Goal: Information Seeking & Learning: Learn about a topic

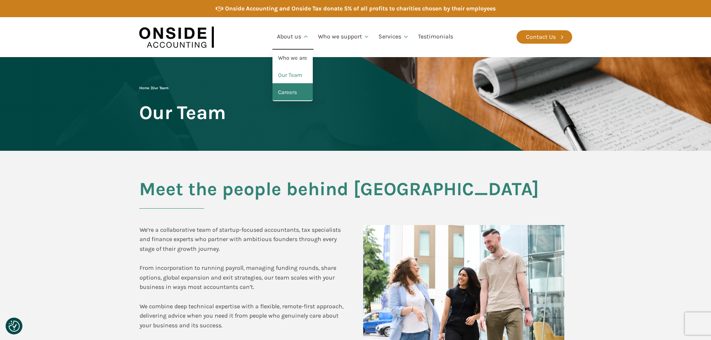
click at [292, 91] on link "Careers" at bounding box center [292, 92] width 40 height 17
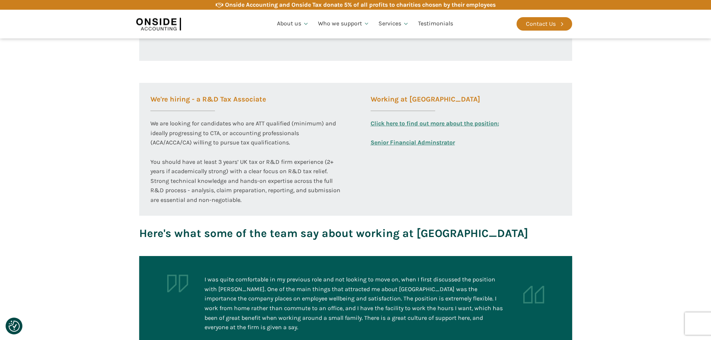
scroll to position [448, 0]
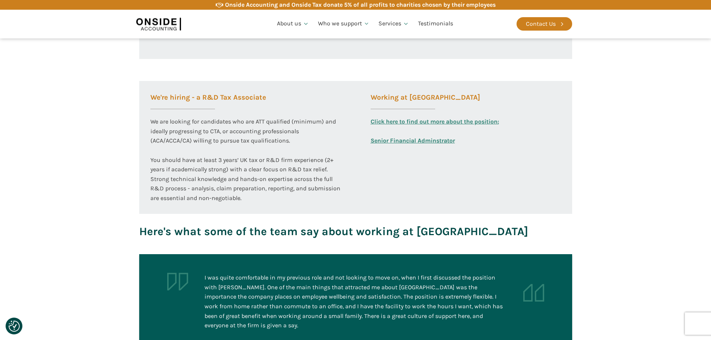
click at [231, 130] on div "We are looking for candidates who are ATT qualified (minimum) and ideally progr…" at bounding box center [245, 160] width 190 height 86
click at [189, 140] on div "We are looking for candidates who are ATT qualified (minimum) and ideally progr…" at bounding box center [245, 160] width 190 height 86
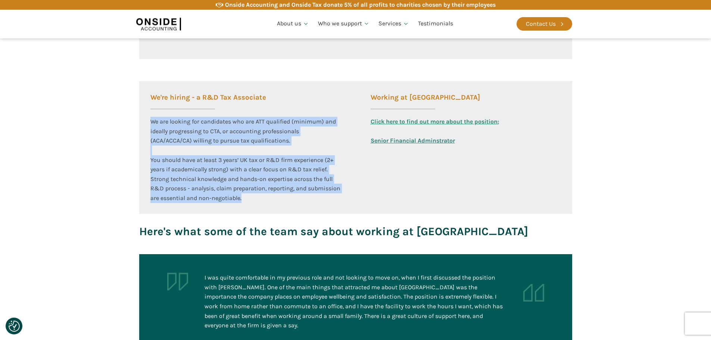
drag, startPoint x: 150, startPoint y: 120, endPoint x: 252, endPoint y: 198, distance: 128.3
click at [255, 198] on div "We are looking for candidates who are ATT qualified (minimum) and ideally progr…" at bounding box center [245, 160] width 190 height 86
click at [242, 197] on div "We are looking for candidates who are ATT qualified (minimum) and ideally progr…" at bounding box center [245, 160] width 190 height 86
click at [249, 199] on div "We are looking for candidates who are ATT qualified (minimum) and ideally progr…" at bounding box center [245, 160] width 190 height 86
drag, startPoint x: 244, startPoint y: 201, endPoint x: 148, endPoint y: 123, distance: 123.4
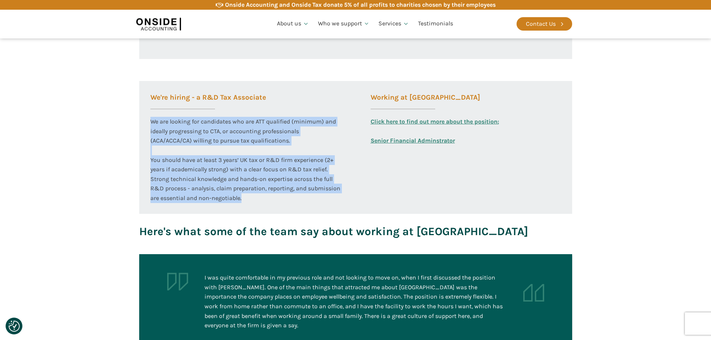
click at [148, 123] on div "We're hiring - a R&D Tax Associate We are looking for candidates who are ATT qu…" at bounding box center [245, 142] width 213 height 122
copy div "We are looking for candidates who are ATT qualified (minimum) and ideally progr…"
click at [307, 197] on div "We are looking for candidates who are ATT qualified (minimum) and ideally progr…" at bounding box center [245, 160] width 190 height 86
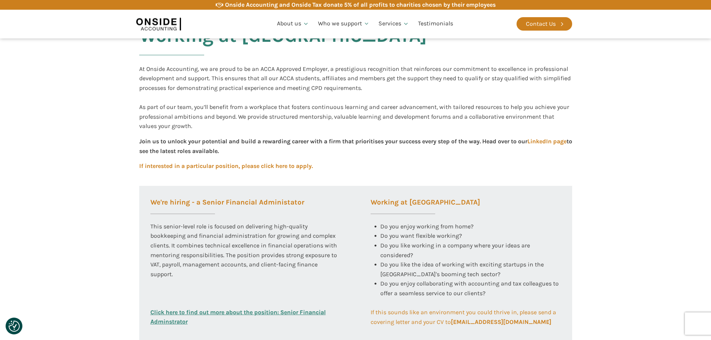
scroll to position [149, 0]
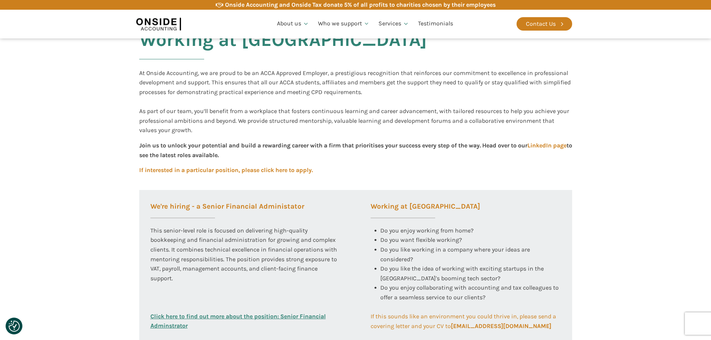
click at [271, 170] on link "If interested in a particular position, please click here to apply." at bounding box center [225, 170] width 173 height 10
drag, startPoint x: 330, startPoint y: 172, endPoint x: 173, endPoint y: 172, distance: 156.3
click at [187, 173] on div "Working at Onside At Onside Accounting, we are proud to be an ACCA Approved Emp…" at bounding box center [356, 276] width 448 height 551
click at [142, 163] on div "Working at Onside At Onside Accounting, we are proud to be an ACCA Approved Emp…" at bounding box center [356, 276] width 448 height 551
click at [162, 160] on div "Working at Onside At Onside Accounting, we are proud to be an ACCA Approved Emp…" at bounding box center [356, 276] width 448 height 551
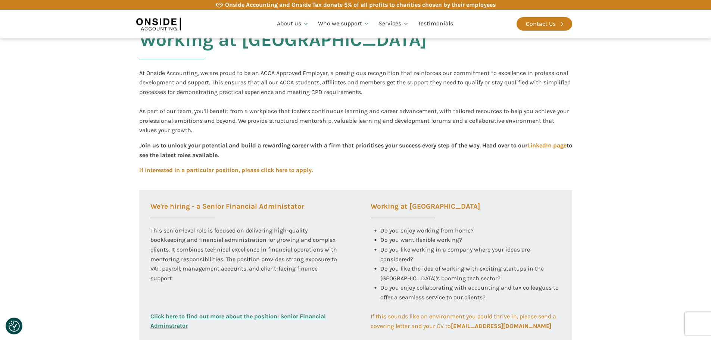
drag, startPoint x: 258, startPoint y: 155, endPoint x: 325, endPoint y: 170, distance: 68.1
click at [333, 171] on div "Working at Onside At Onside Accounting, we are proud to be an ACCA Approved Emp…" at bounding box center [356, 276] width 448 height 551
drag, startPoint x: 323, startPoint y: 170, endPoint x: 138, endPoint y: 168, distance: 185.0
click at [138, 168] on div "Working at Onside At Onside Accounting, we are proud to be an ACCA Approved Emp…" at bounding box center [356, 276] width 448 height 551
copy link "If interested in a particular position, please click here to apply."
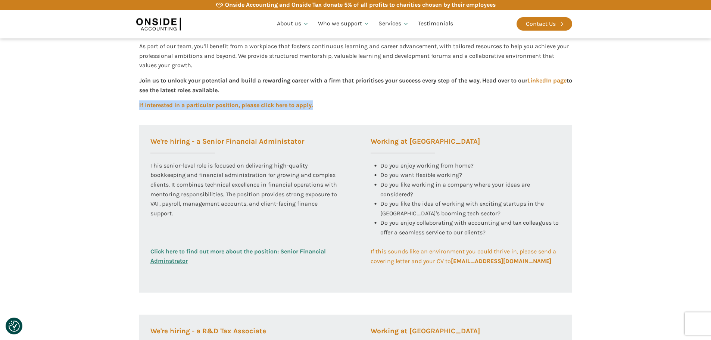
scroll to position [224, 0]
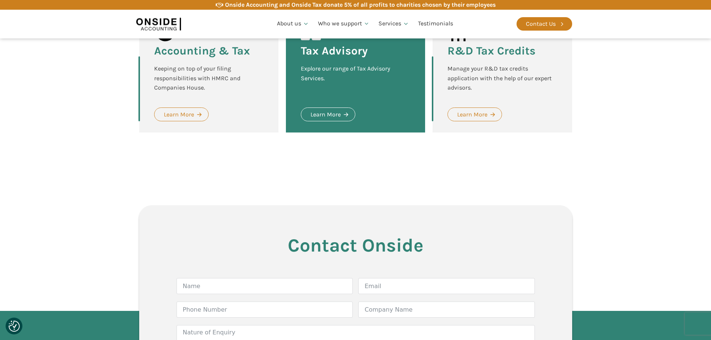
scroll to position [1343, 0]
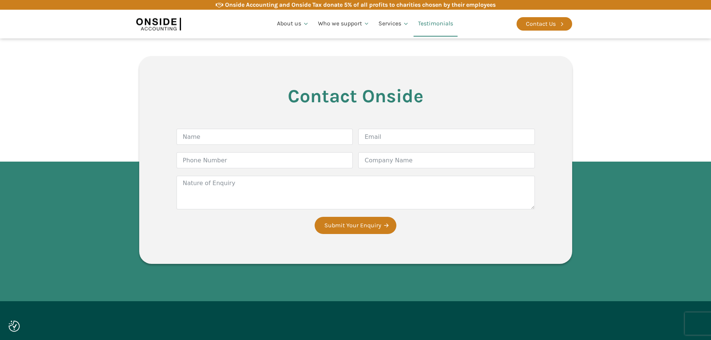
click at [429, 21] on link "Testimonials" at bounding box center [435, 23] width 44 height 25
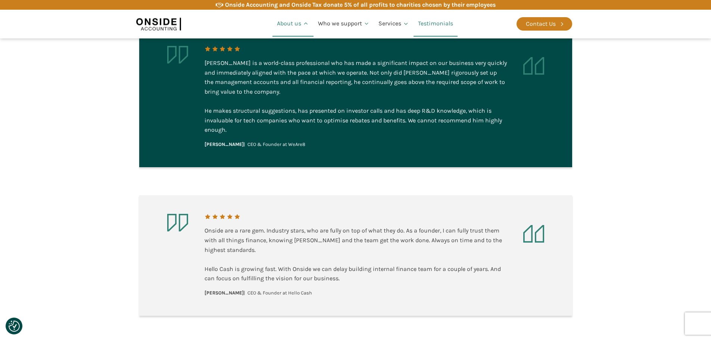
scroll to position [199, 0]
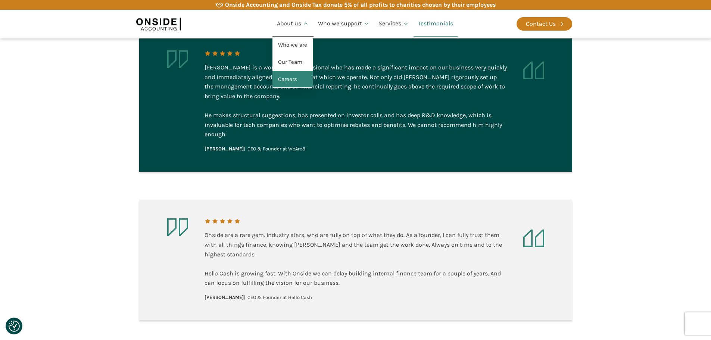
click at [296, 80] on link "Careers" at bounding box center [292, 79] width 40 height 17
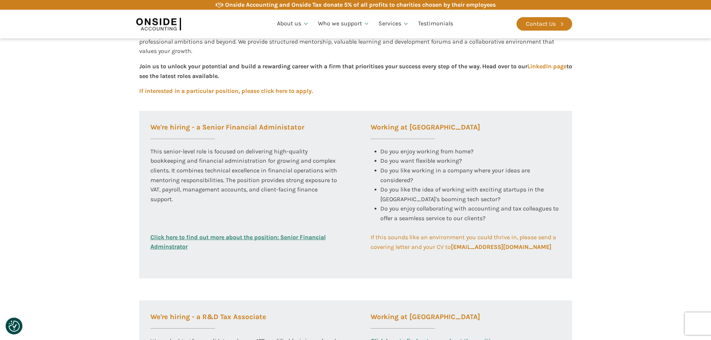
scroll to position [224, 0]
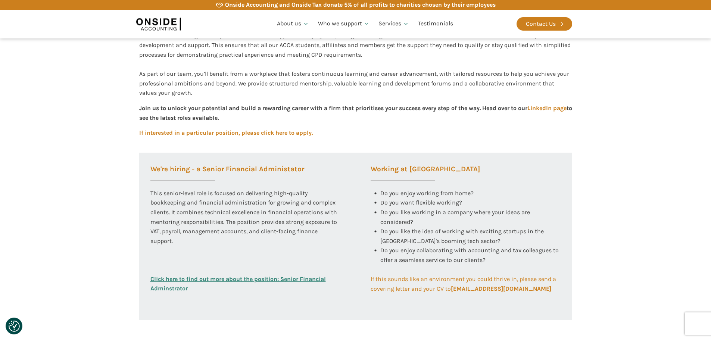
scroll to position [336, 0]
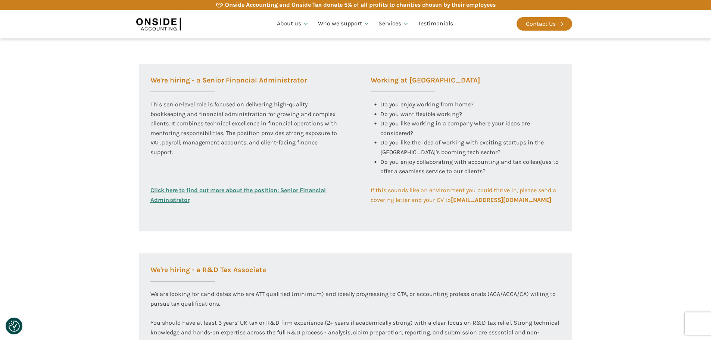
scroll to position [149, 0]
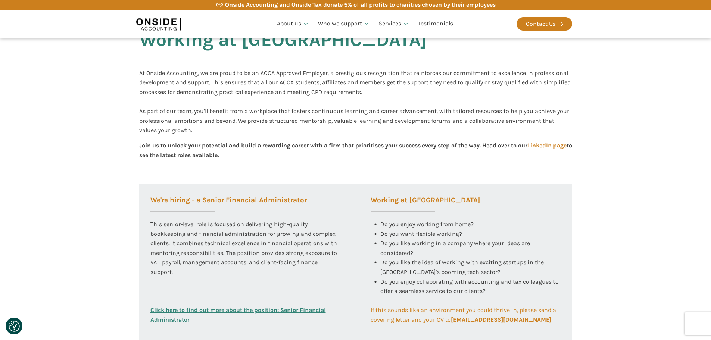
drag, startPoint x: 268, startPoint y: 153, endPoint x: 492, endPoint y: 147, distance: 223.9
click at [492, 147] on div "Join us to unlock your potential and build a rewarding career with a firm that …" at bounding box center [355, 155] width 433 height 28
copy div "Head over to our LinkedIn page to see the latest roles available."
click at [292, 164] on div "Join us to unlock your potential and build a rewarding career with a firm that …" at bounding box center [355, 155] width 433 height 28
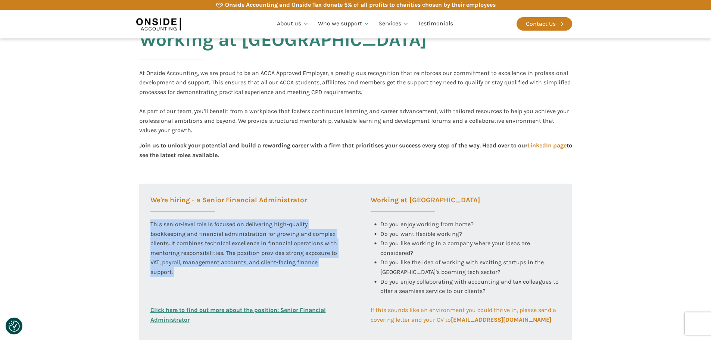
drag, startPoint x: 151, startPoint y: 223, endPoint x: 183, endPoint y: 281, distance: 65.5
click at [183, 281] on div "This senior-level role is focused on delivering high-quality bookkeeping and fi…" at bounding box center [245, 262] width 190 height 86
copy div "This senior-level role is focused on delivering high-quality bookkeeping and fi…"
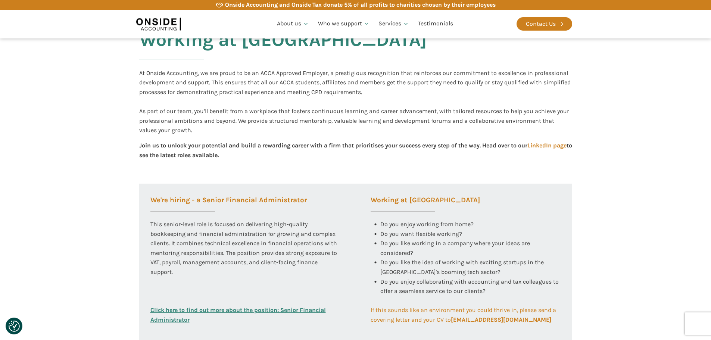
click at [279, 195] on div "We're hiring - a Senior Financial Administrator This senior-level role is focus…" at bounding box center [245, 268] width 213 height 168
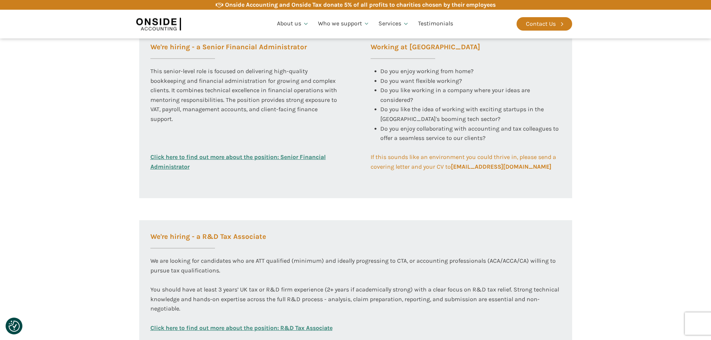
scroll to position [410, 0]
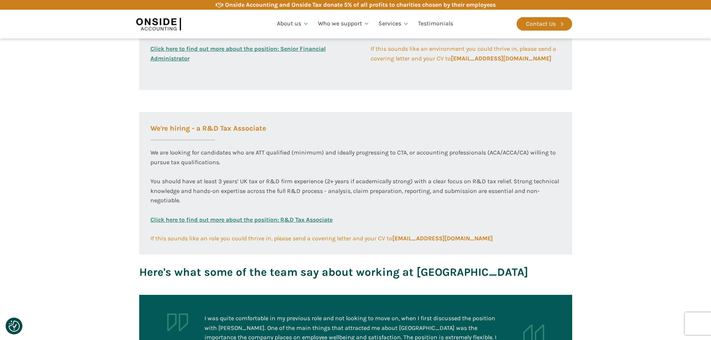
click at [271, 174] on div "We are looking for candidates who are ATT qualified (minimum) and ideally progr…" at bounding box center [355, 181] width 410 height 67
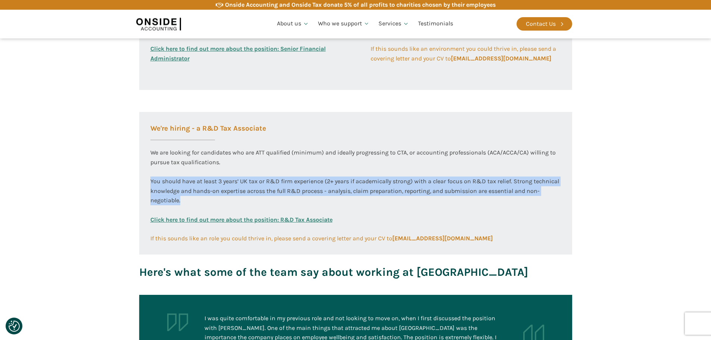
drag, startPoint x: 147, startPoint y: 181, endPoint x: 213, endPoint y: 200, distance: 68.7
click at [213, 200] on div "We're hiring - a R&D Tax Associate We are looking for candidates who are ATT qu…" at bounding box center [355, 177] width 433 height 131
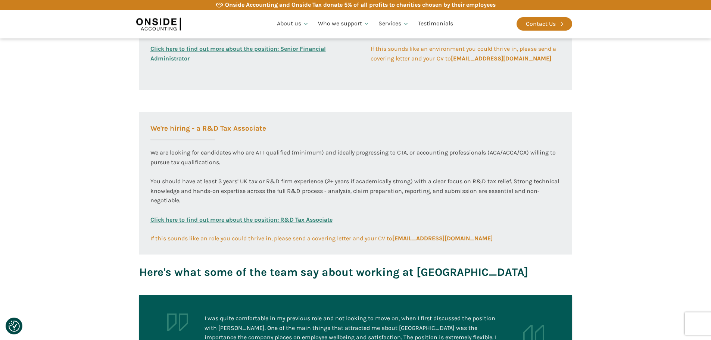
click at [165, 167] on div "We are looking for candidates who are ATT qualified (minimum) and ideally progr…" at bounding box center [355, 181] width 410 height 67
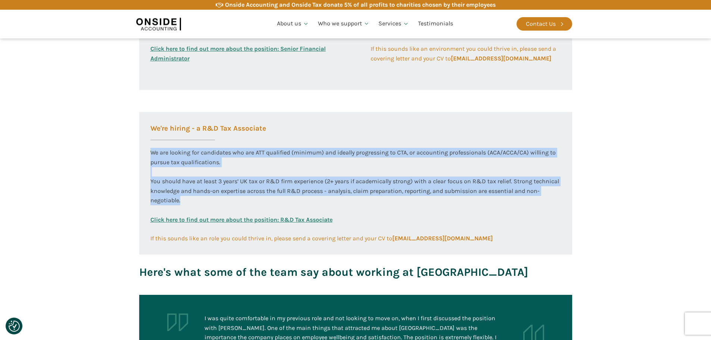
drag, startPoint x: 150, startPoint y: 151, endPoint x: 218, endPoint y: 204, distance: 85.7
click at [218, 204] on div "We are looking for candidates who are ATT qualified (minimum) and ideally progr…" at bounding box center [355, 181] width 410 height 67
copy div "We are looking for candidates who are ATT qualified (minimum) and ideally progr…"
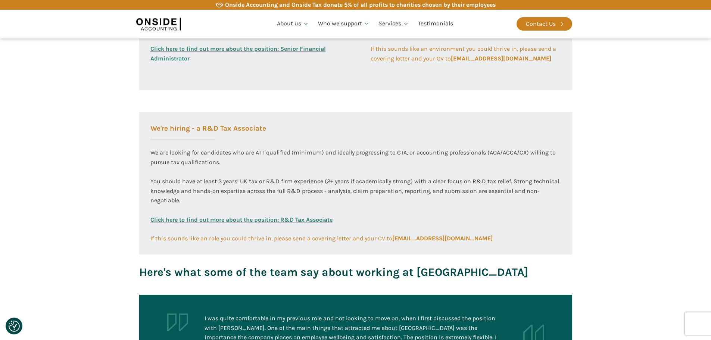
click at [174, 143] on div "We're hiring - a R&D Tax Associate We are looking for candidates who are ATT qu…" at bounding box center [355, 177] width 433 height 131
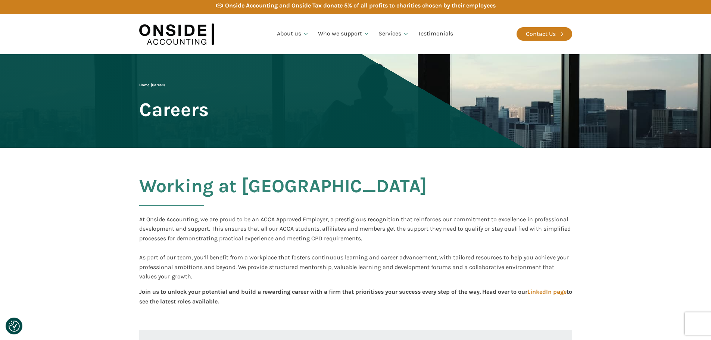
scroll to position [0, 0]
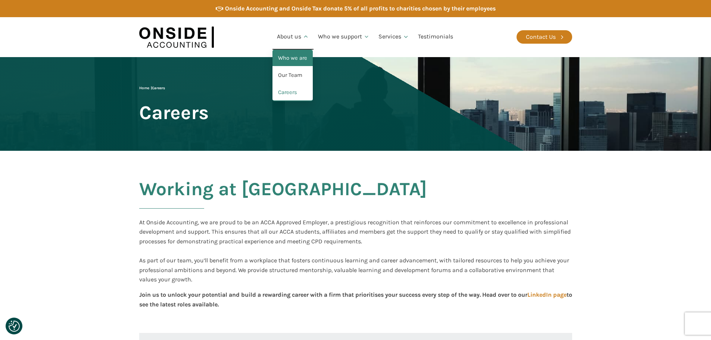
click at [290, 54] on link "Who we are" at bounding box center [292, 58] width 40 height 17
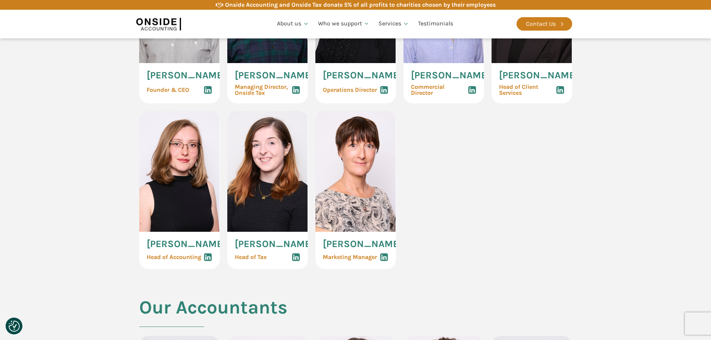
scroll to position [373, 0]
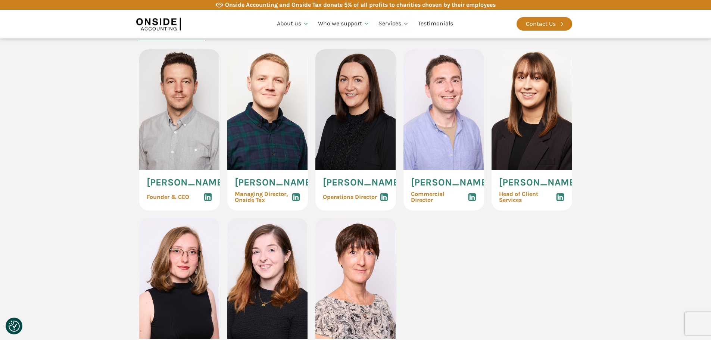
click at [208, 201] on use at bounding box center [208, 197] width 8 height 8
click at [294, 201] on icon at bounding box center [295, 196] width 9 height 9
click at [383, 201] on use at bounding box center [384, 197] width 8 height 8
click at [474, 201] on icon at bounding box center [471, 196] width 9 height 9
click at [560, 199] on use at bounding box center [560, 197] width 8 height 8
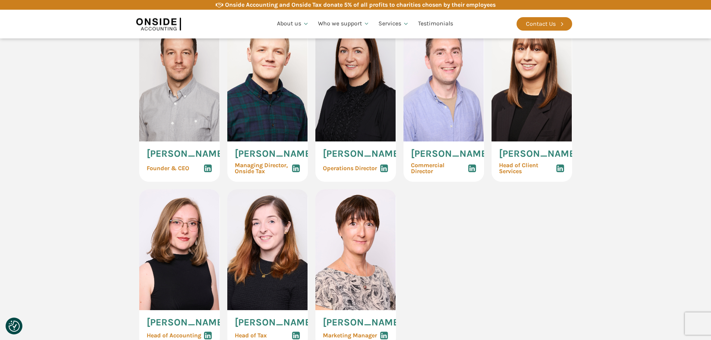
scroll to position [448, 0]
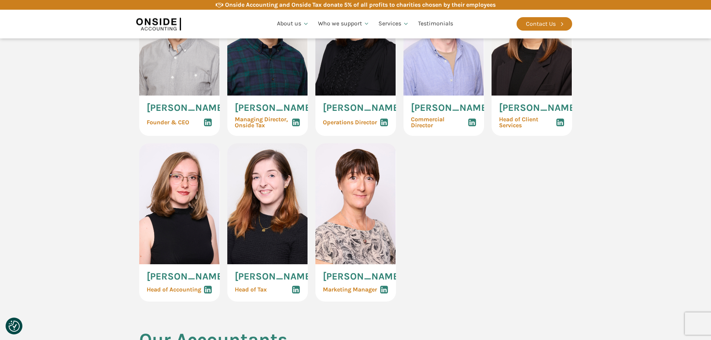
click at [207, 294] on icon at bounding box center [207, 289] width 9 height 9
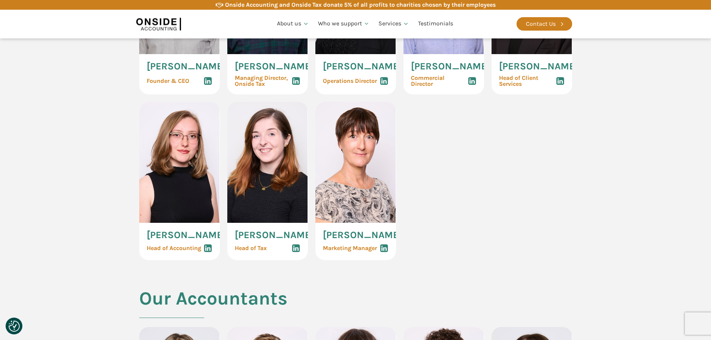
scroll to position [522, 0]
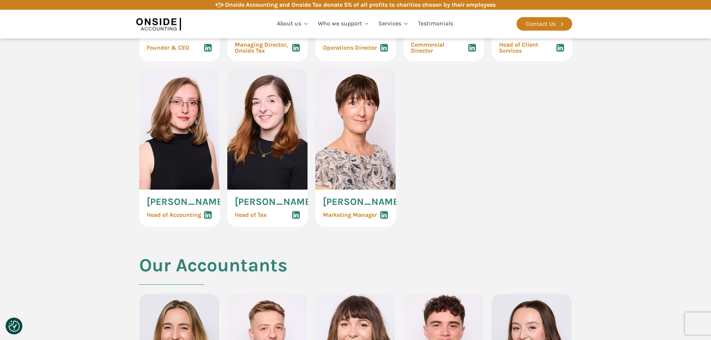
click at [297, 219] on icon at bounding box center [295, 214] width 9 height 9
click at [382, 219] on use at bounding box center [384, 215] width 8 height 8
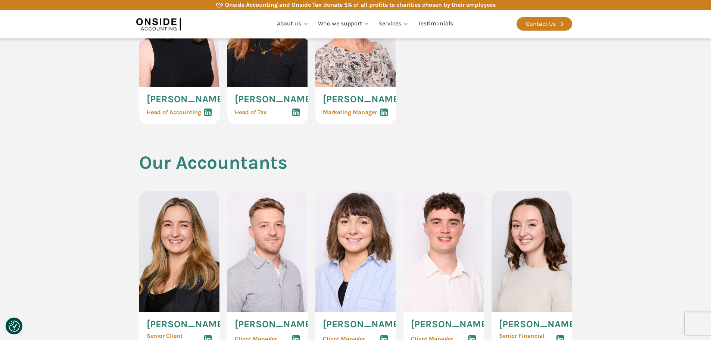
scroll to position [709, 0]
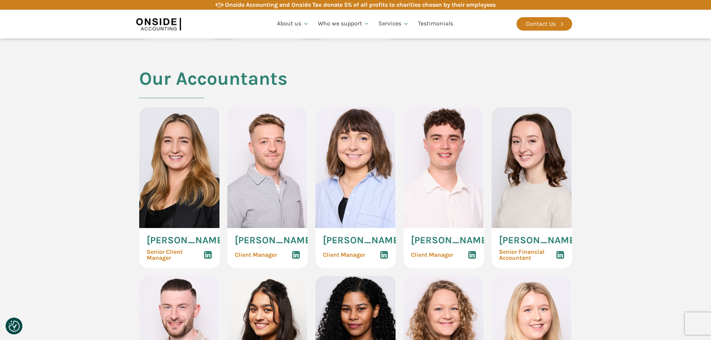
click at [207, 259] on use at bounding box center [208, 255] width 8 height 8
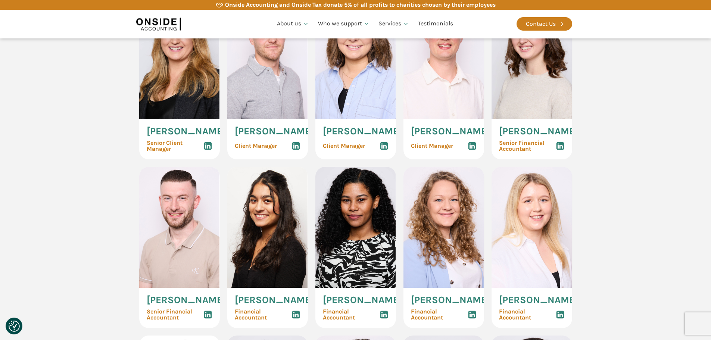
scroll to position [821, 0]
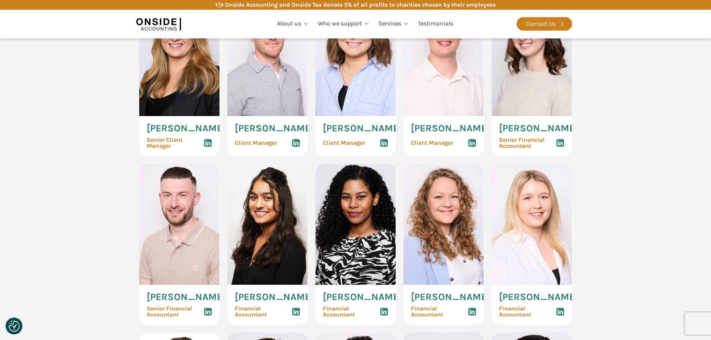
click at [295, 147] on icon at bounding box center [295, 142] width 9 height 9
click at [384, 147] on use at bounding box center [384, 143] width 8 height 8
click at [471, 147] on use at bounding box center [472, 143] width 8 height 8
click at [560, 147] on use at bounding box center [560, 143] width 8 height 8
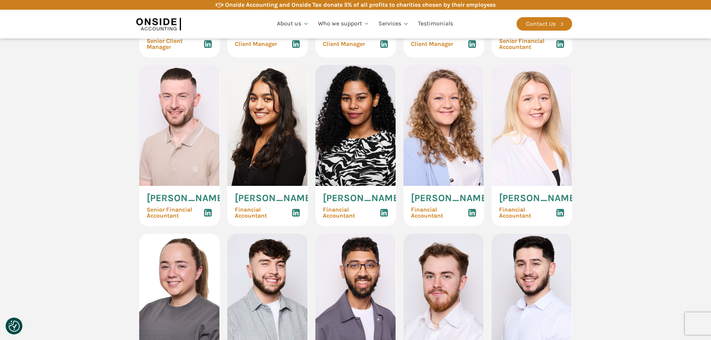
scroll to position [933, 0]
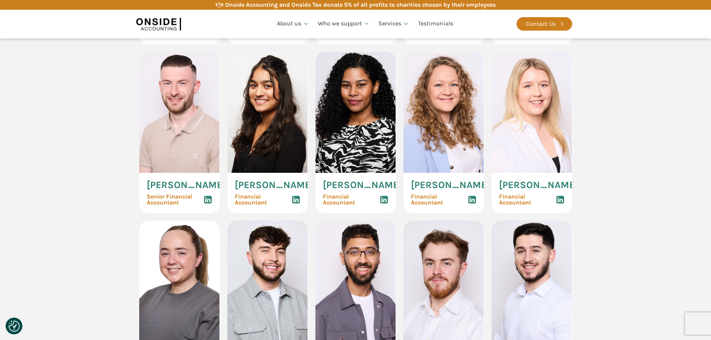
click at [207, 204] on icon at bounding box center [207, 199] width 9 height 9
click at [296, 204] on icon at bounding box center [295, 199] width 9 height 9
click at [380, 204] on use at bounding box center [384, 200] width 8 height 8
click at [472, 204] on use at bounding box center [472, 200] width 8 height 8
click at [560, 204] on icon at bounding box center [559, 199] width 9 height 9
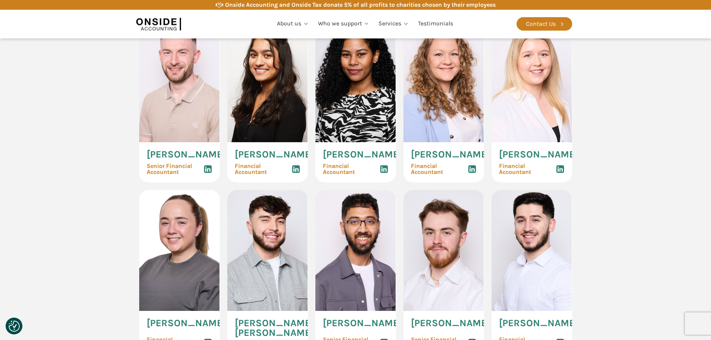
scroll to position [1044, 0]
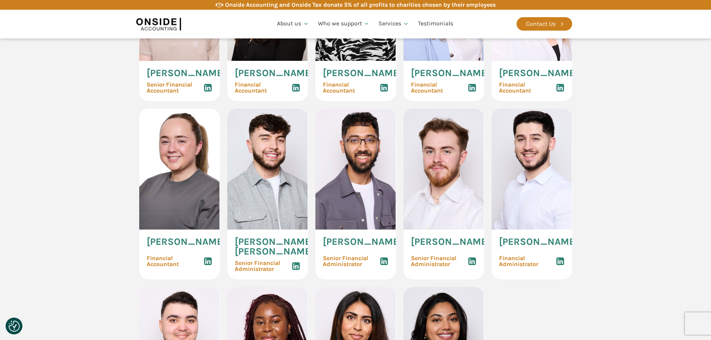
click at [209, 265] on use at bounding box center [208, 261] width 8 height 8
click at [299, 270] on use at bounding box center [296, 266] width 8 height 8
click at [384, 266] on icon at bounding box center [383, 261] width 9 height 9
click at [471, 266] on icon at bounding box center [471, 261] width 9 height 9
click at [561, 265] on use at bounding box center [560, 261] width 8 height 8
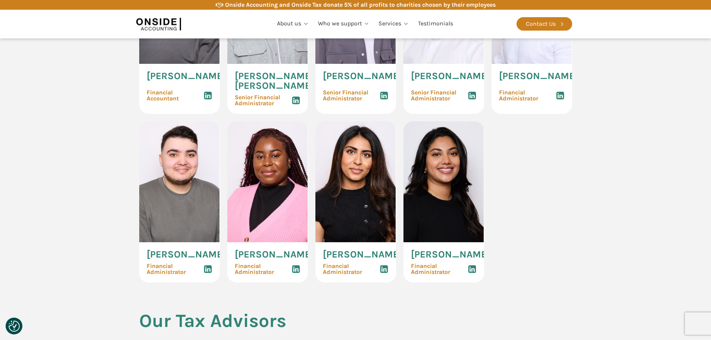
scroll to position [1231, 0]
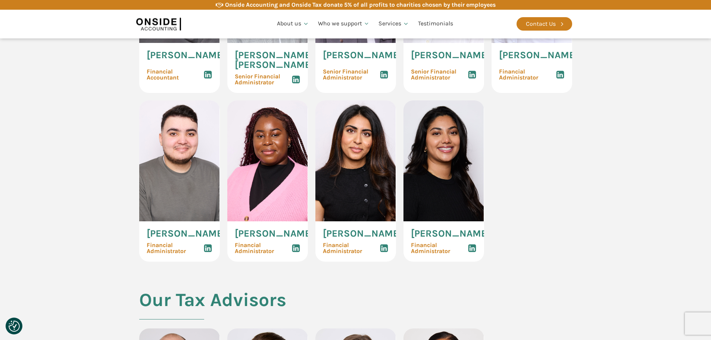
click at [209, 253] on icon at bounding box center [207, 248] width 9 height 9
click at [298, 252] on use at bounding box center [296, 248] width 8 height 8
click at [383, 253] on icon at bounding box center [383, 248] width 9 height 9
click at [467, 253] on icon at bounding box center [471, 248] width 9 height 9
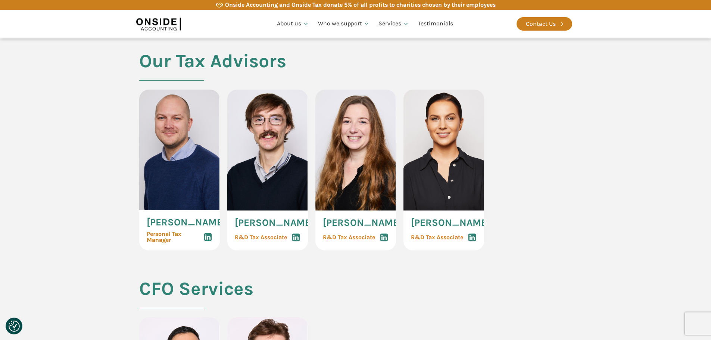
scroll to position [1567, 0]
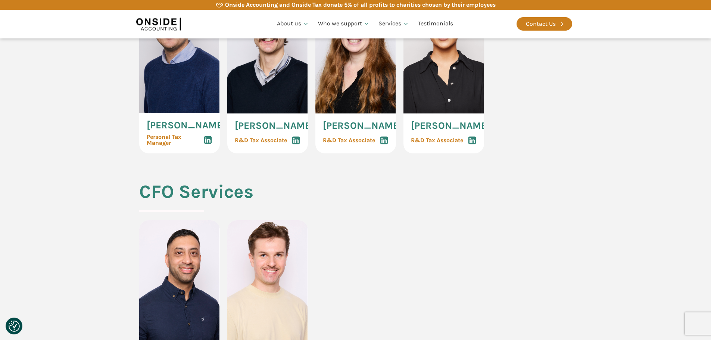
click at [210, 144] on use at bounding box center [208, 140] width 8 height 8
click at [297, 145] on icon at bounding box center [295, 140] width 9 height 9
click at [386, 145] on icon at bounding box center [383, 140] width 9 height 9
click at [472, 144] on use at bounding box center [472, 140] width 8 height 8
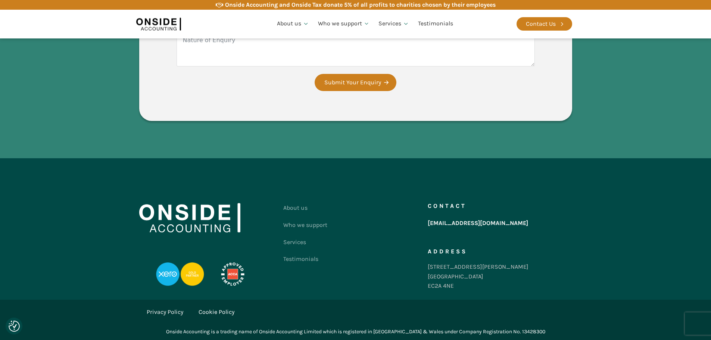
scroll to position [2164, 0]
click at [293, 251] on link "Services" at bounding box center [305, 242] width 44 height 17
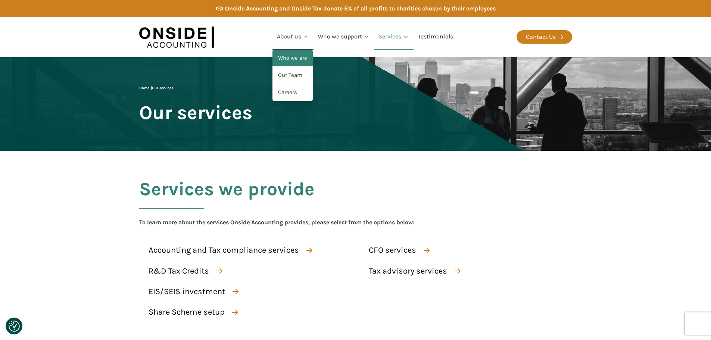
click at [292, 55] on link "Who we are" at bounding box center [292, 58] width 40 height 17
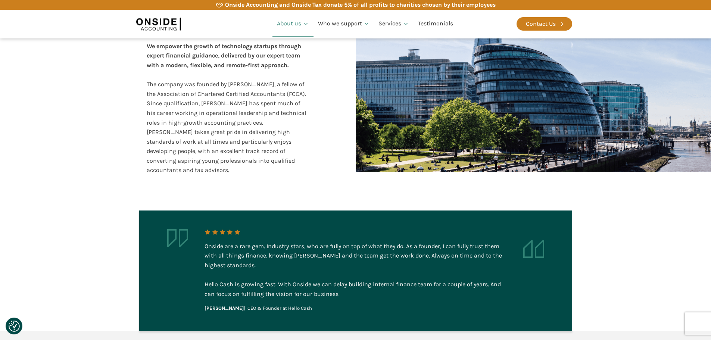
scroll to position [280, 0]
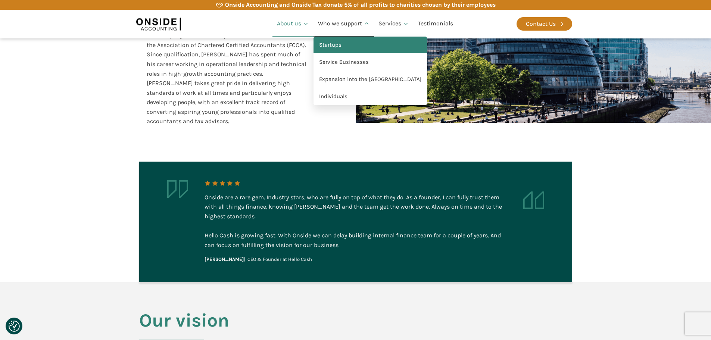
click at [337, 42] on link "Startups" at bounding box center [369, 45] width 113 height 17
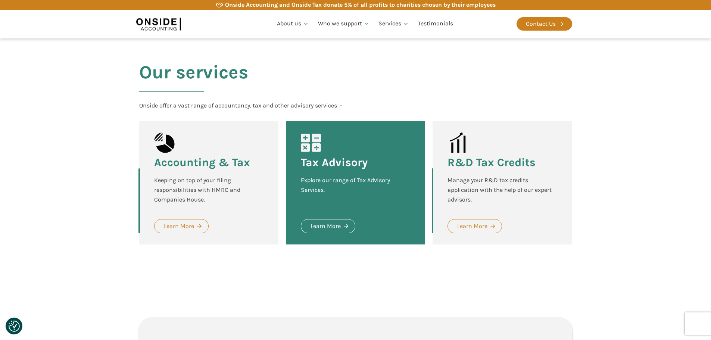
scroll to position [970, 0]
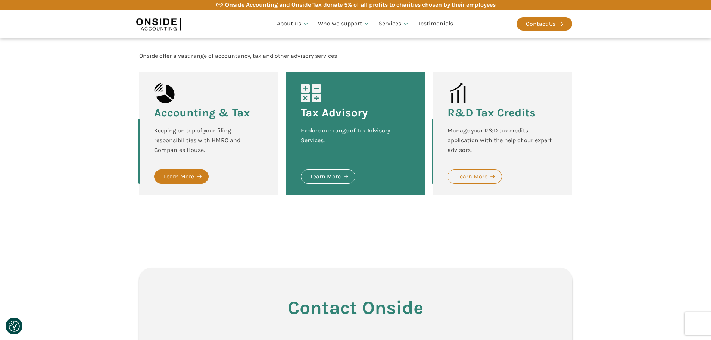
click at [186, 172] on div "Learn More" at bounding box center [179, 177] width 30 height 10
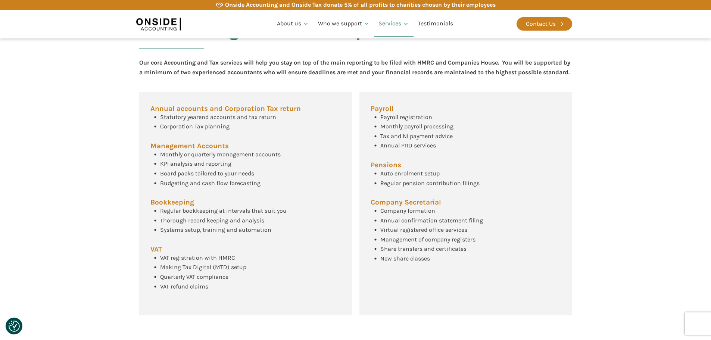
scroll to position [282, 0]
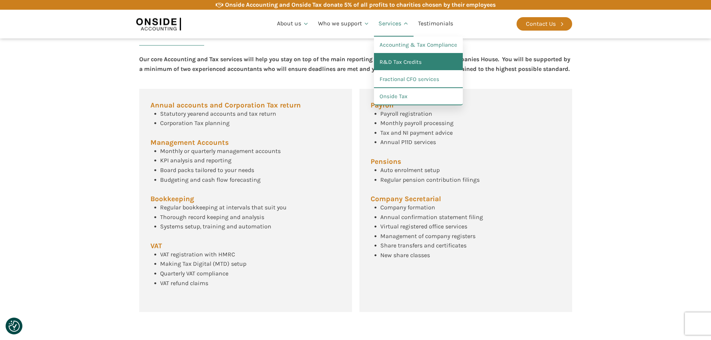
click at [399, 60] on link "R&D Tax Credits" at bounding box center [418, 62] width 89 height 17
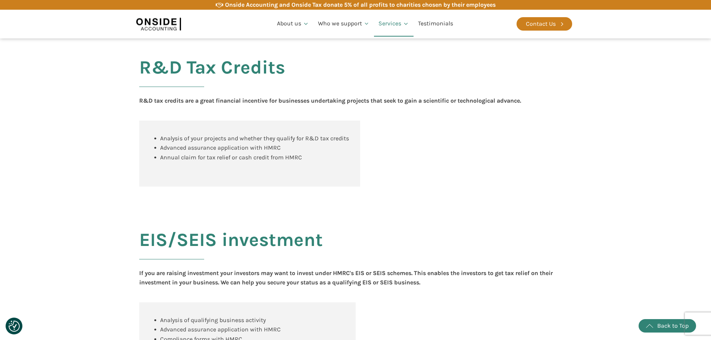
scroll to position [580, 0]
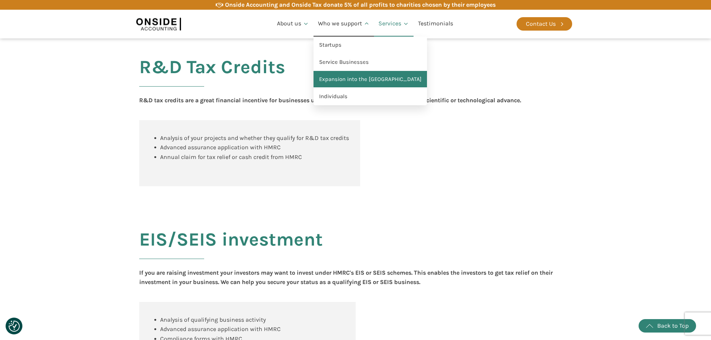
click at [348, 79] on link "Expansion into the [GEOGRAPHIC_DATA]" at bounding box center [369, 79] width 113 height 17
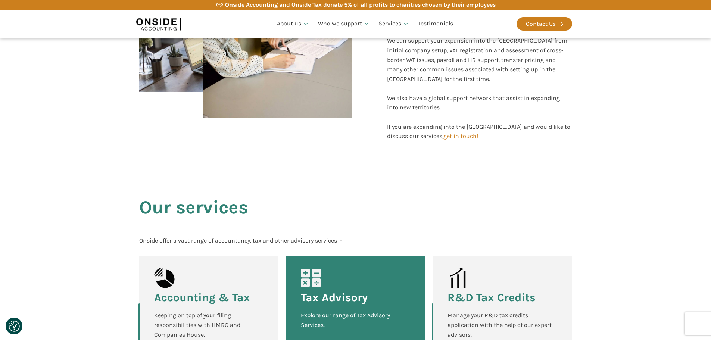
scroll to position [560, 0]
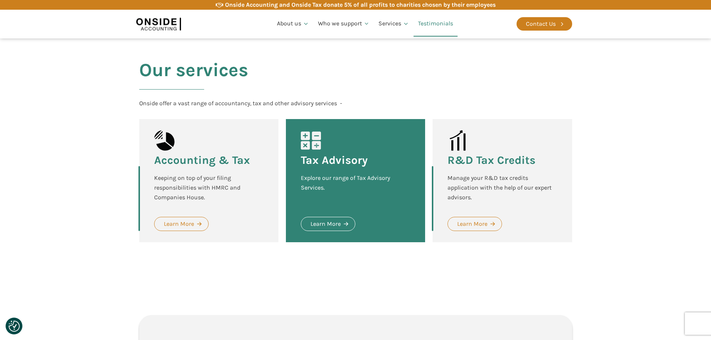
click at [432, 20] on link "Testimonials" at bounding box center [435, 23] width 44 height 25
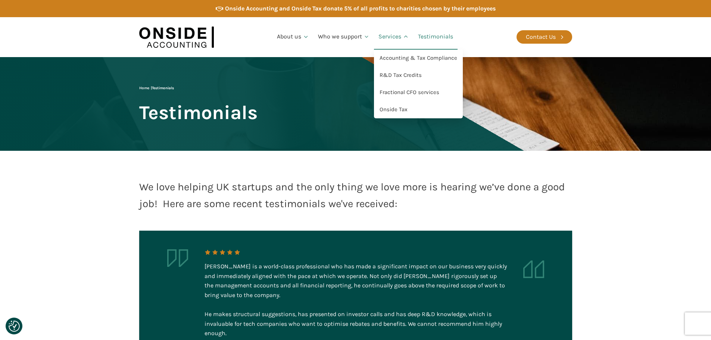
click at [378, 38] on link "Services" at bounding box center [394, 36] width 40 height 25
